Goal: Find specific page/section: Find specific page/section

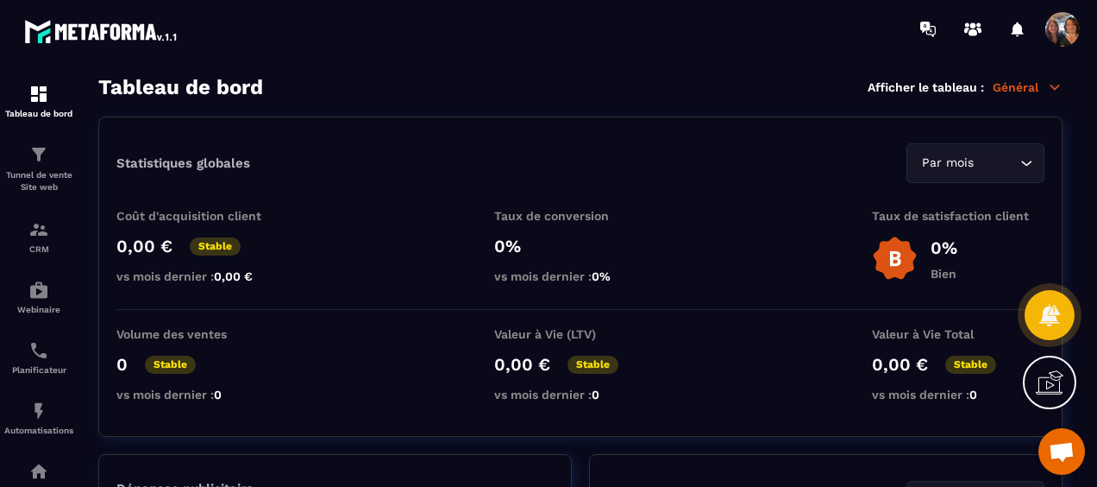
click at [1065, 449] on span "Ouvrir le chat" at bounding box center [1062, 453] width 28 height 22
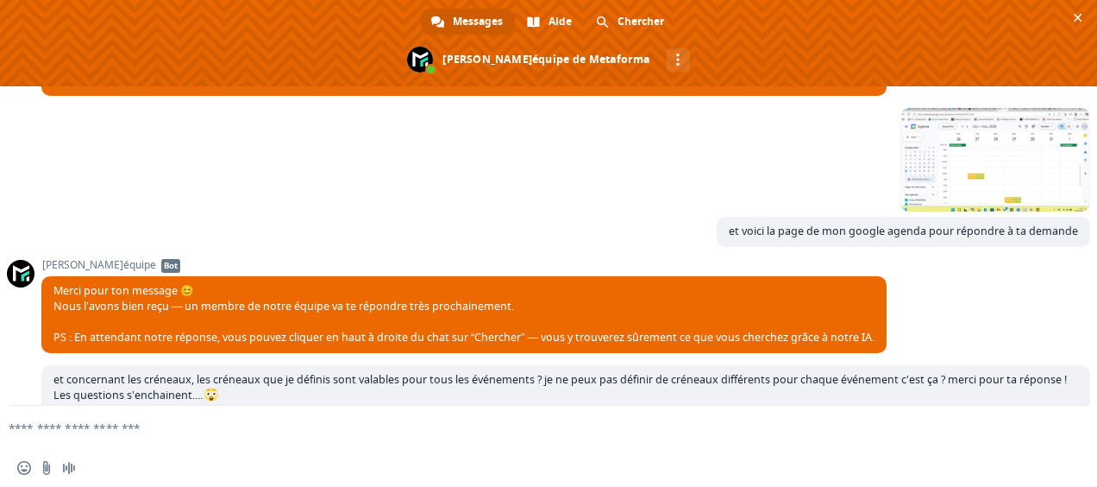
scroll to position [2323, 0]
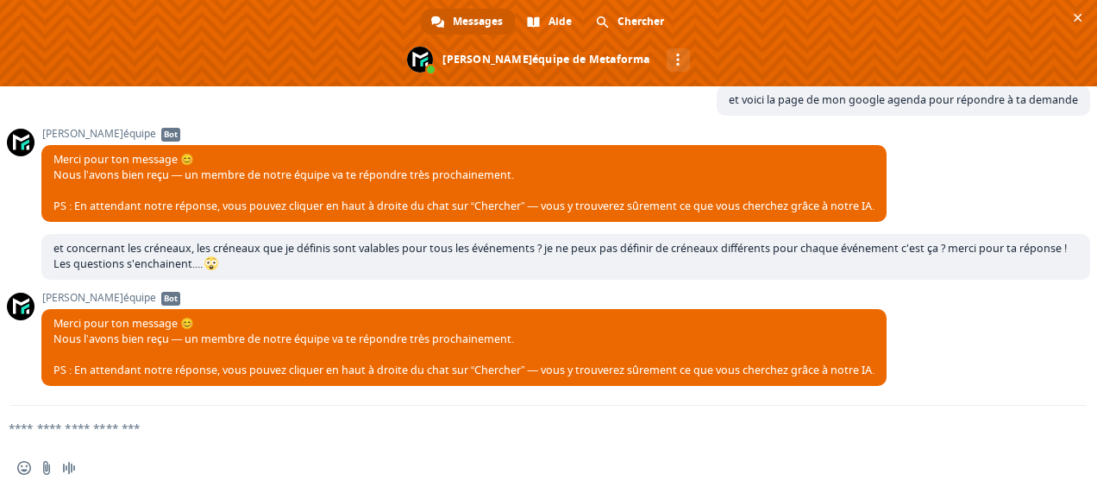
click at [81, 431] on textarea "Entrez votre message..." at bounding box center [521, 428] width 1025 height 16
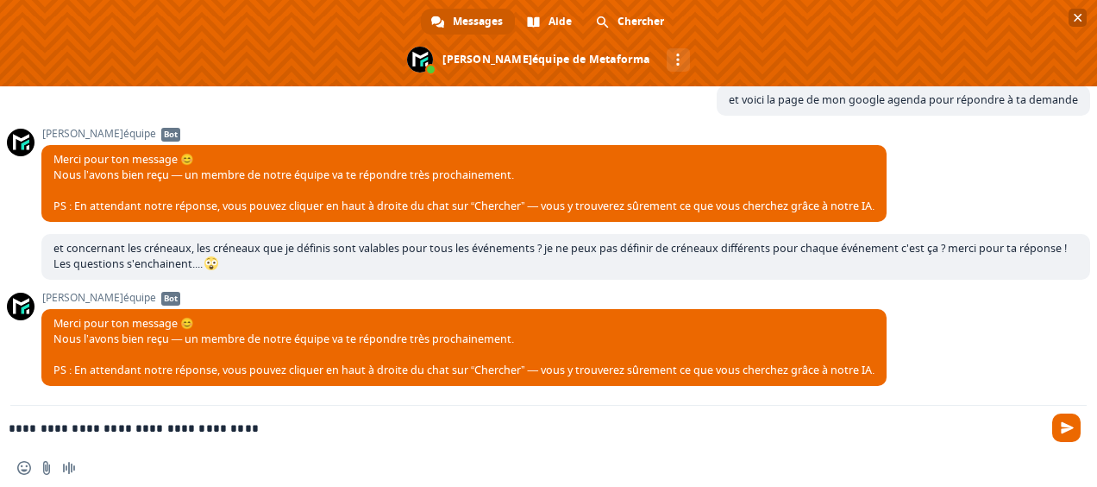
type textarea "**********"
click at [1085, 12] on span "Fermer le chat" at bounding box center [1078, 18] width 18 height 18
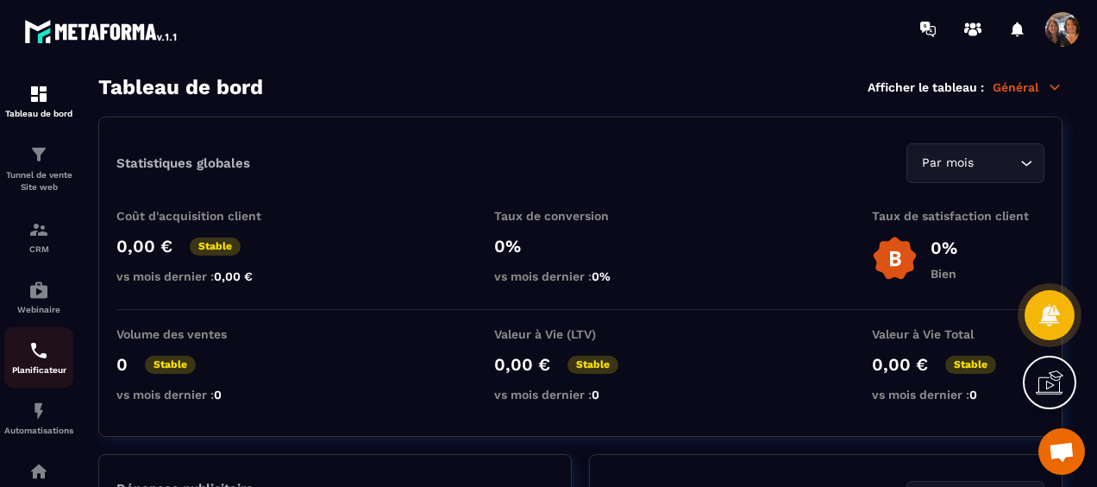
click at [35, 368] on p "Planificateur" at bounding box center [38, 369] width 69 height 9
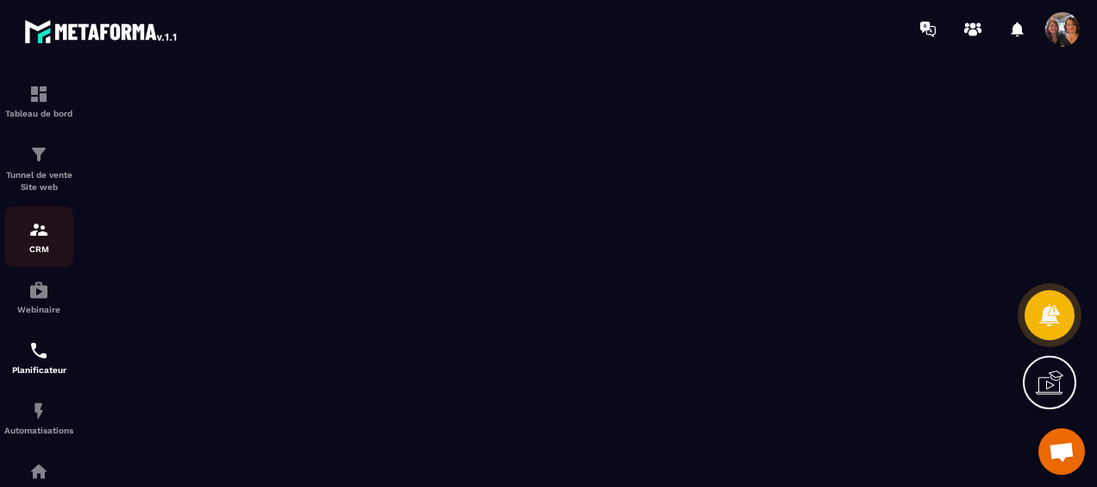
click at [40, 231] on img at bounding box center [38, 229] width 21 height 21
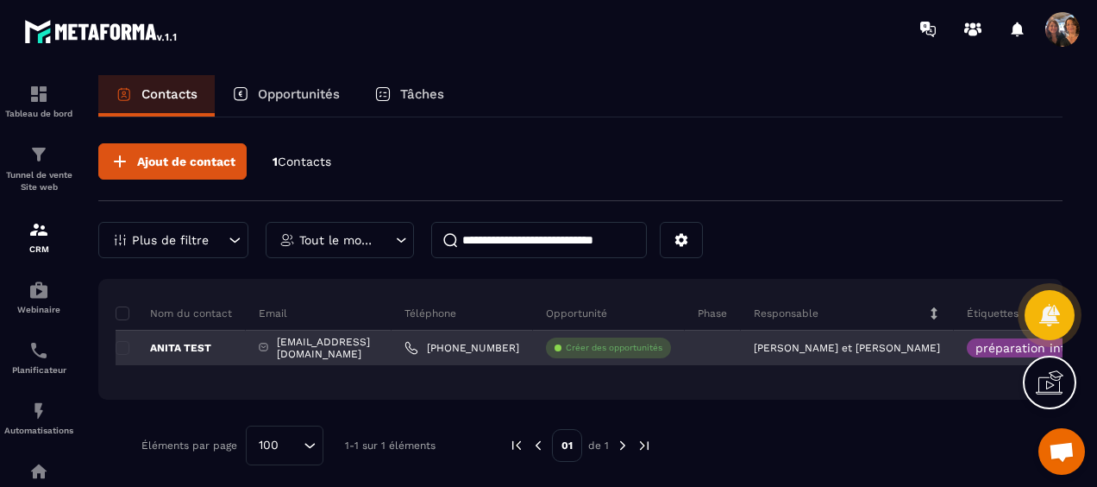
click at [829, 348] on p "[PERSON_NAME] et [PERSON_NAME]" at bounding box center [847, 348] width 186 height 12
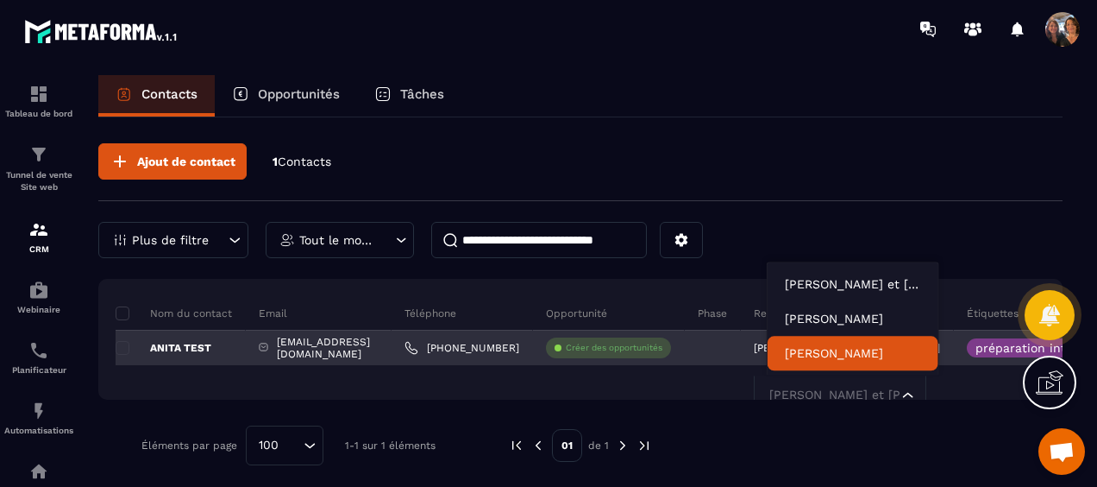
click at [167, 349] on p "ANITA TEST" at bounding box center [164, 348] width 96 height 14
